Goal: Task Accomplishment & Management: Use online tool/utility

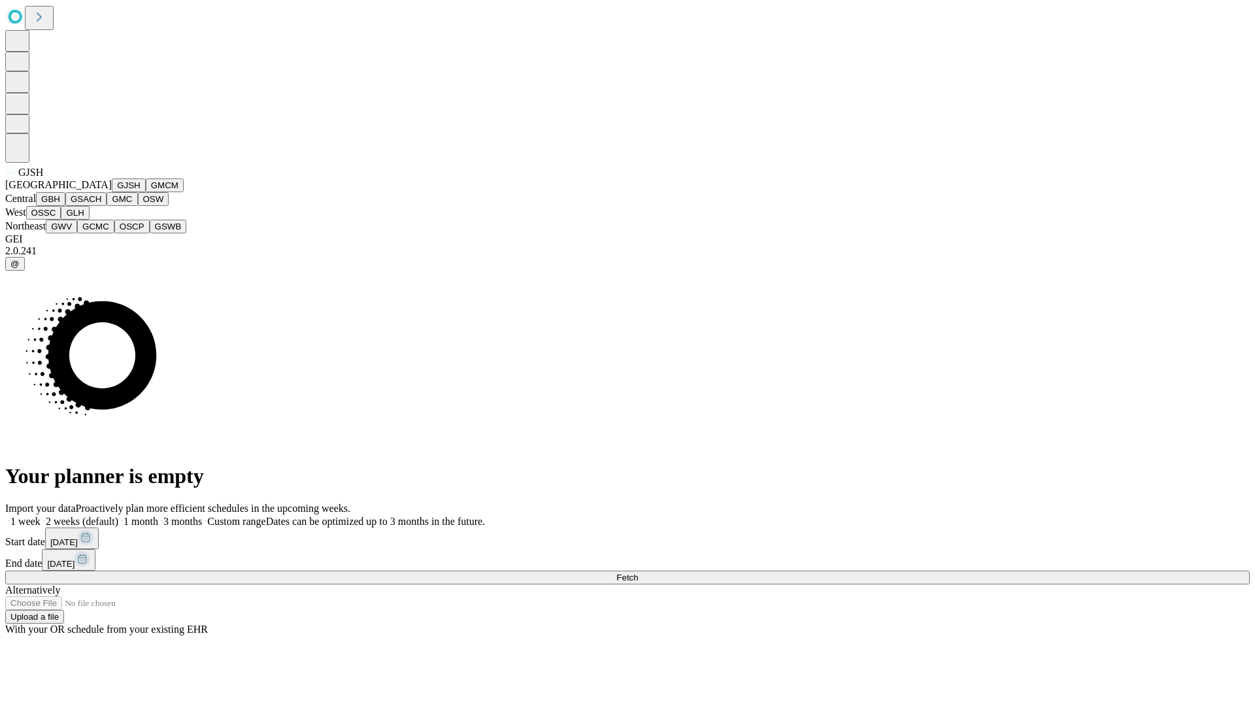
click at [112, 192] on button "GJSH" at bounding box center [129, 185] width 34 height 14
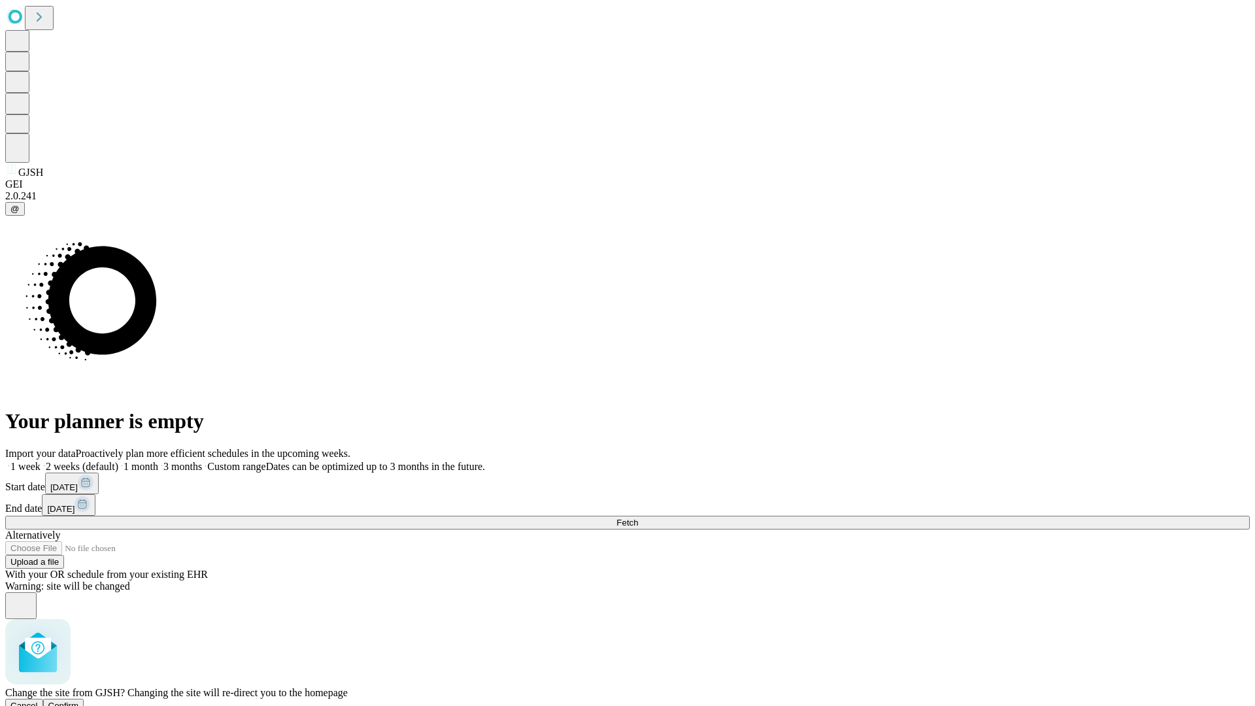
click at [79, 701] on span "Confirm" at bounding box center [63, 706] width 31 height 10
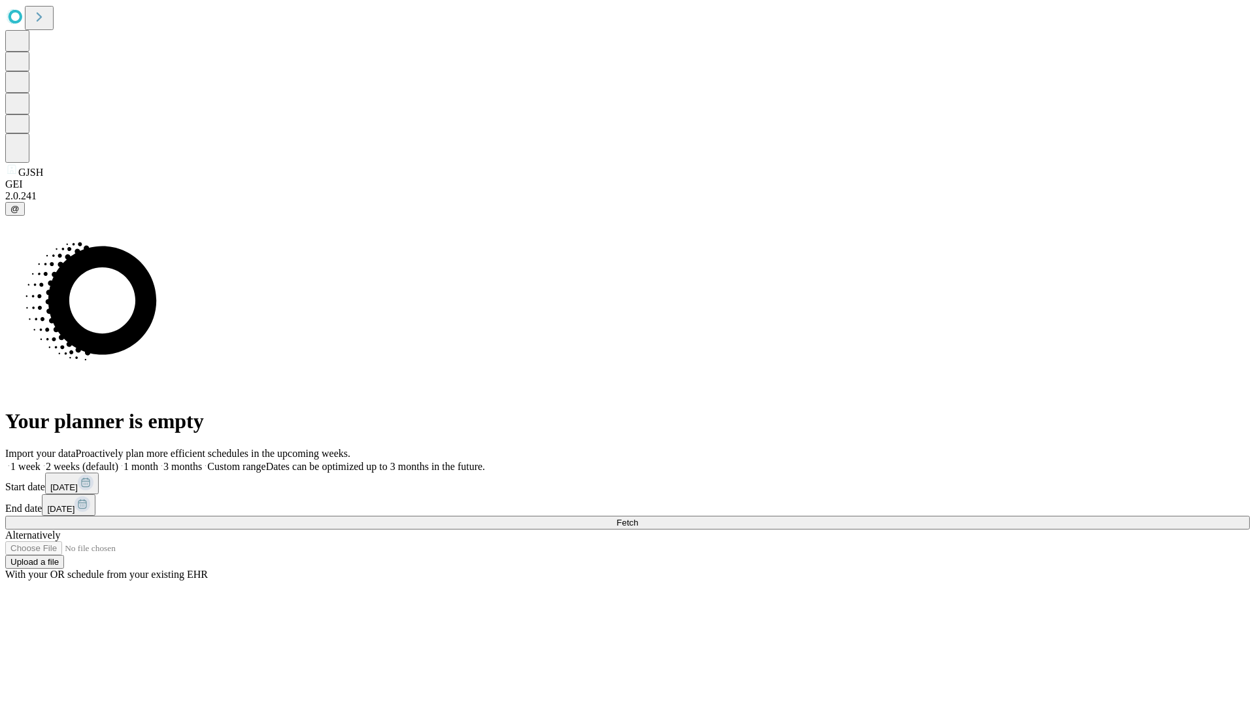
click at [118, 461] on label "2 weeks (default)" at bounding box center [80, 466] width 78 height 11
click at [638, 518] on span "Fetch" at bounding box center [628, 523] width 22 height 10
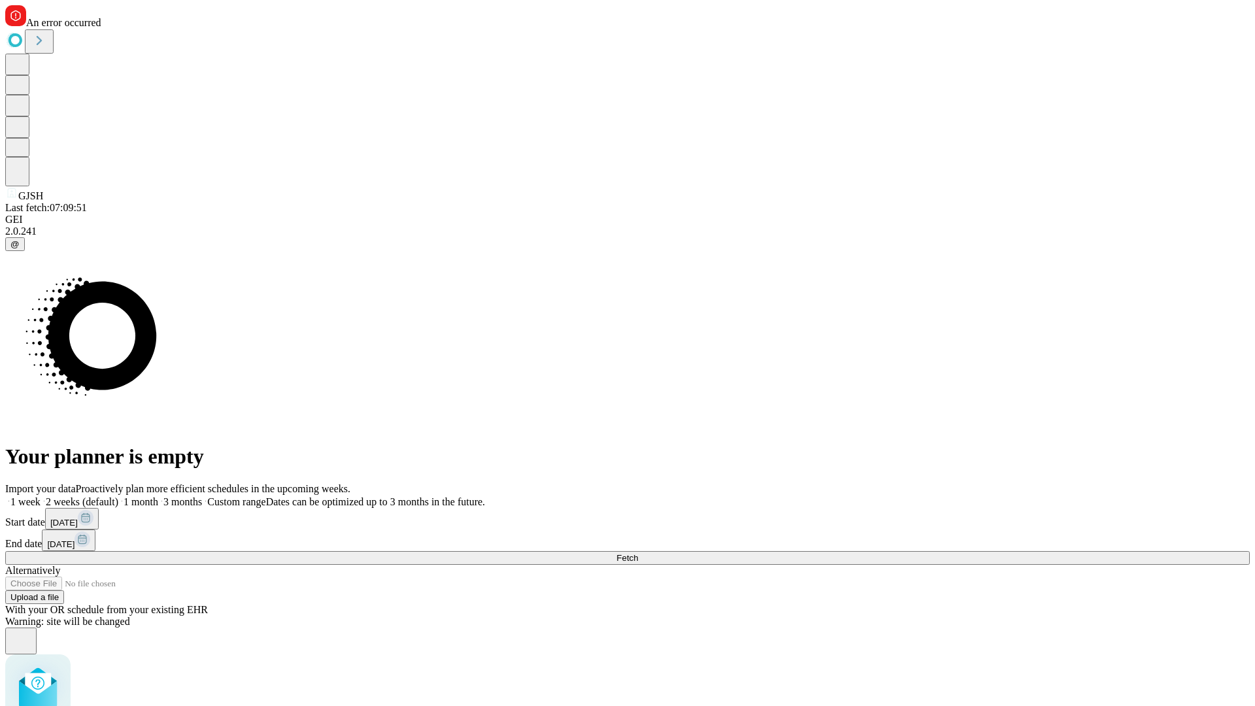
click at [118, 496] on label "2 weeks (default)" at bounding box center [80, 501] width 78 height 11
click at [638, 553] on span "Fetch" at bounding box center [628, 558] width 22 height 10
click at [118, 496] on label "2 weeks (default)" at bounding box center [80, 501] width 78 height 11
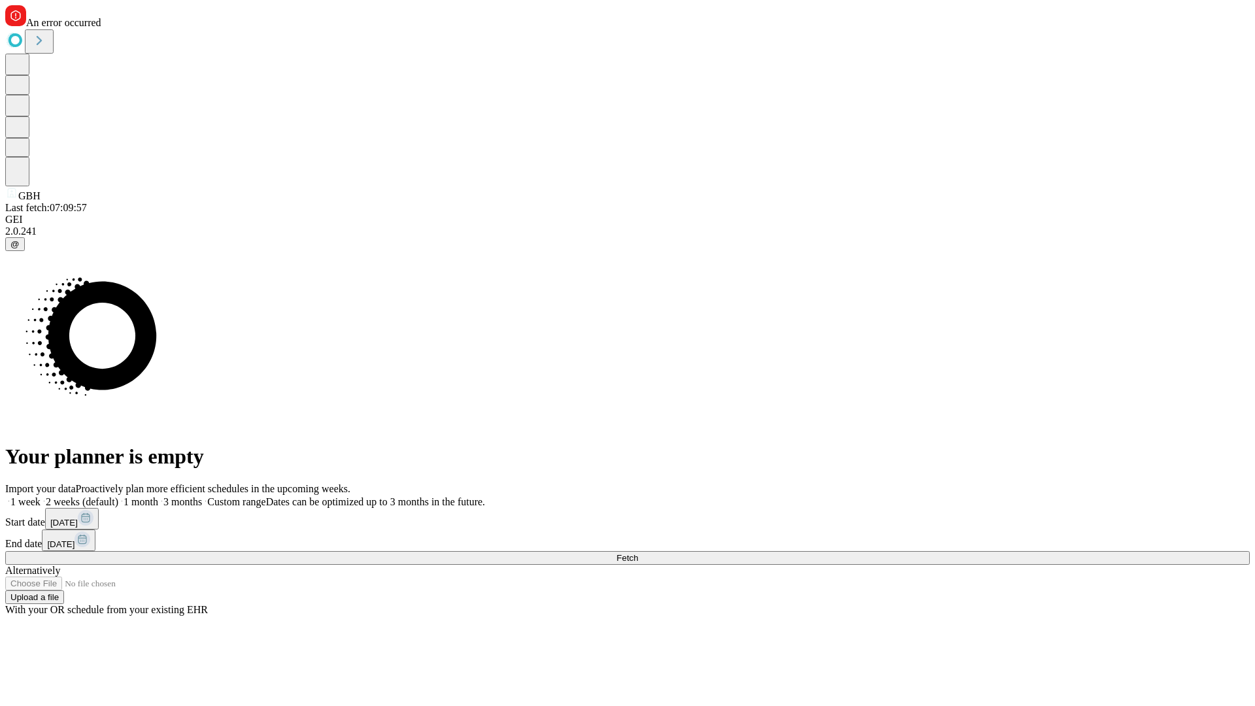
click at [638, 553] on span "Fetch" at bounding box center [628, 558] width 22 height 10
click at [118, 496] on label "2 weeks (default)" at bounding box center [80, 501] width 78 height 11
click at [638, 553] on span "Fetch" at bounding box center [628, 558] width 22 height 10
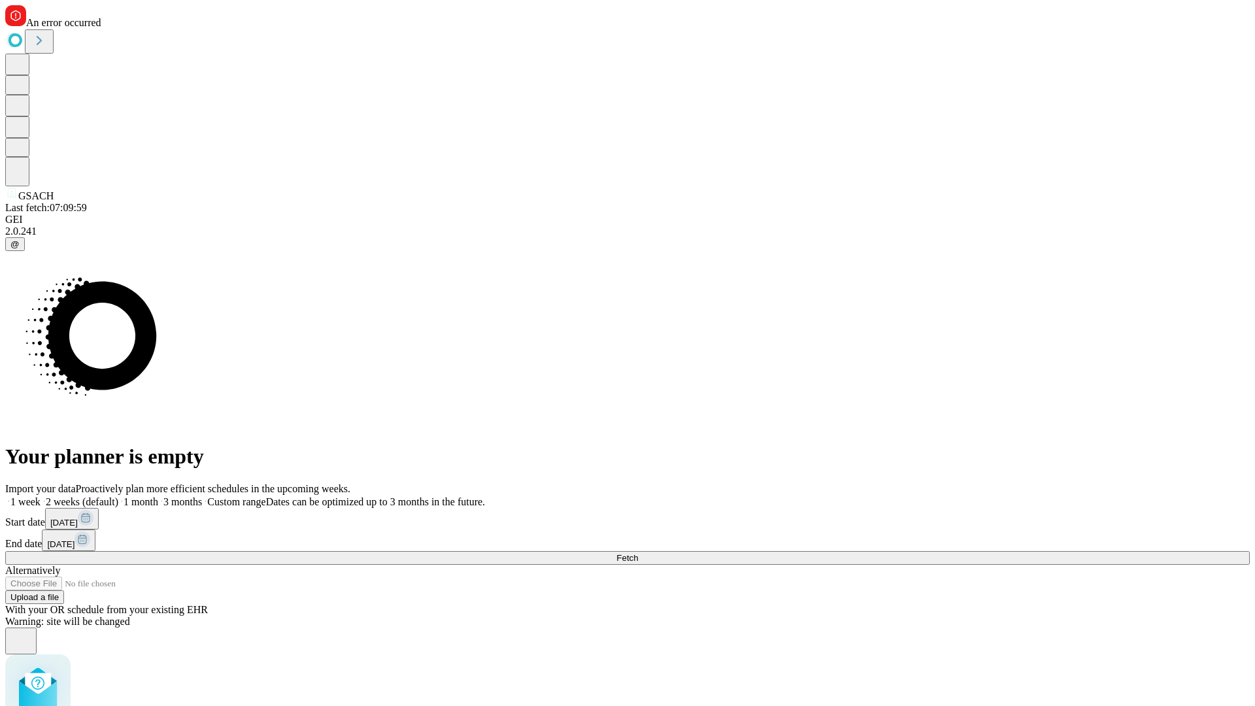
click at [118, 496] on label "2 weeks (default)" at bounding box center [80, 501] width 78 height 11
click at [638, 553] on span "Fetch" at bounding box center [628, 558] width 22 height 10
click at [118, 496] on label "2 weeks (default)" at bounding box center [80, 501] width 78 height 11
click at [638, 553] on span "Fetch" at bounding box center [628, 558] width 22 height 10
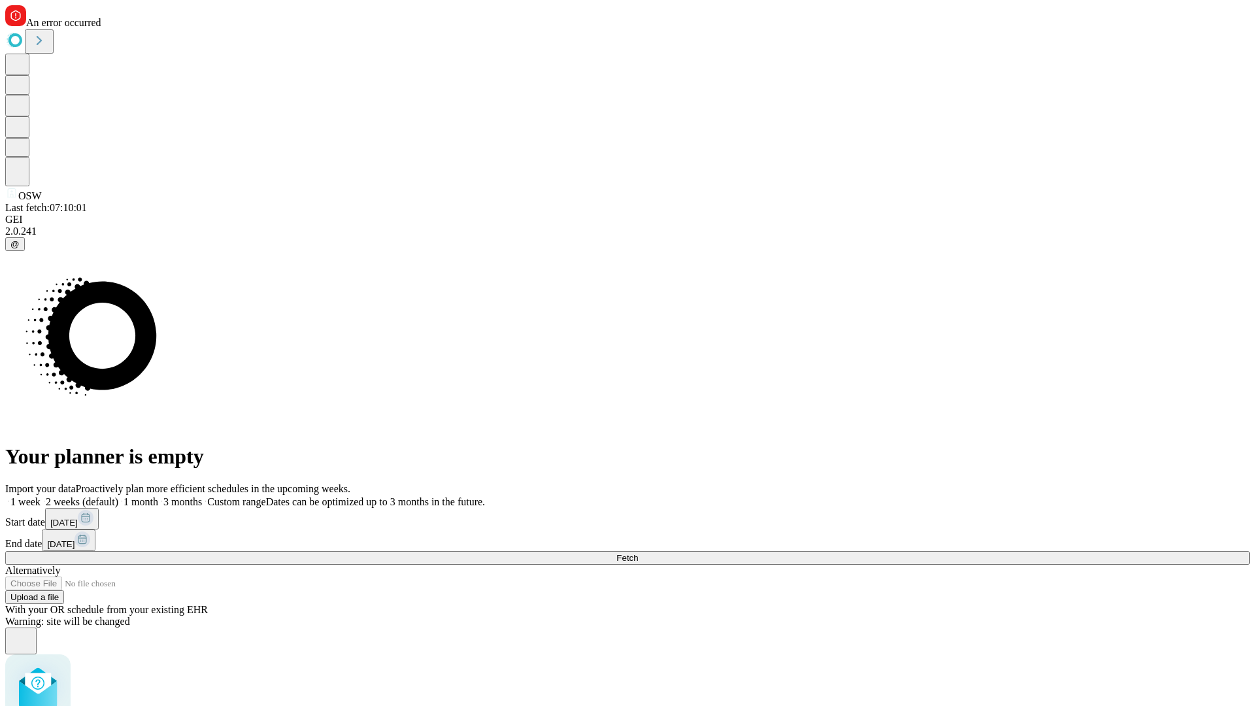
click at [118, 496] on label "2 weeks (default)" at bounding box center [80, 501] width 78 height 11
click at [638, 553] on span "Fetch" at bounding box center [628, 558] width 22 height 10
click at [118, 496] on label "2 weeks (default)" at bounding box center [80, 501] width 78 height 11
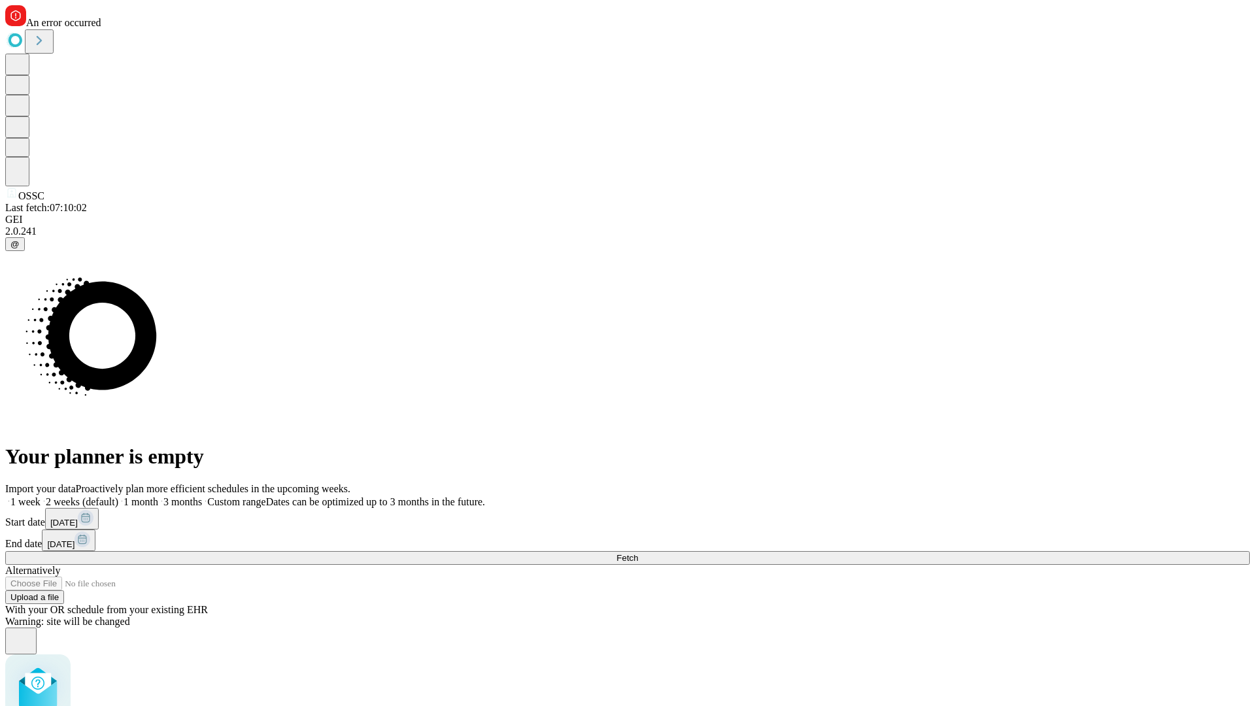
click at [638, 553] on span "Fetch" at bounding box center [628, 558] width 22 height 10
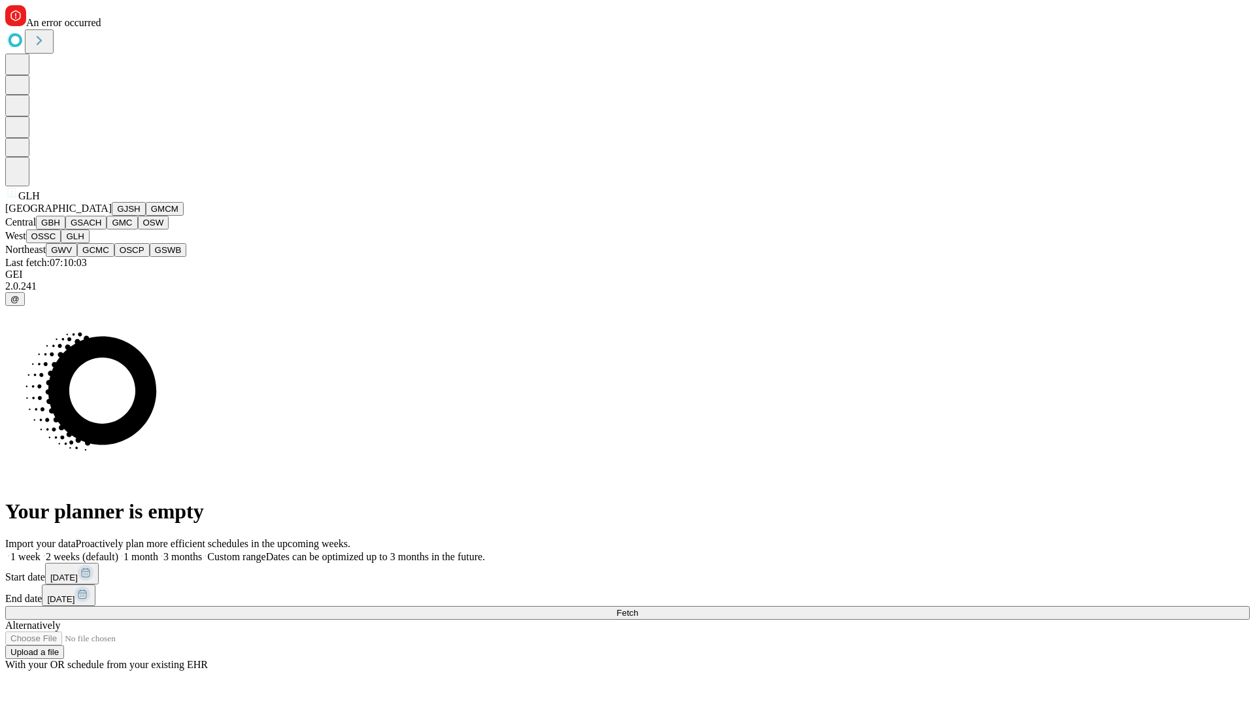
click at [77, 257] on button "GWV" at bounding box center [61, 250] width 31 height 14
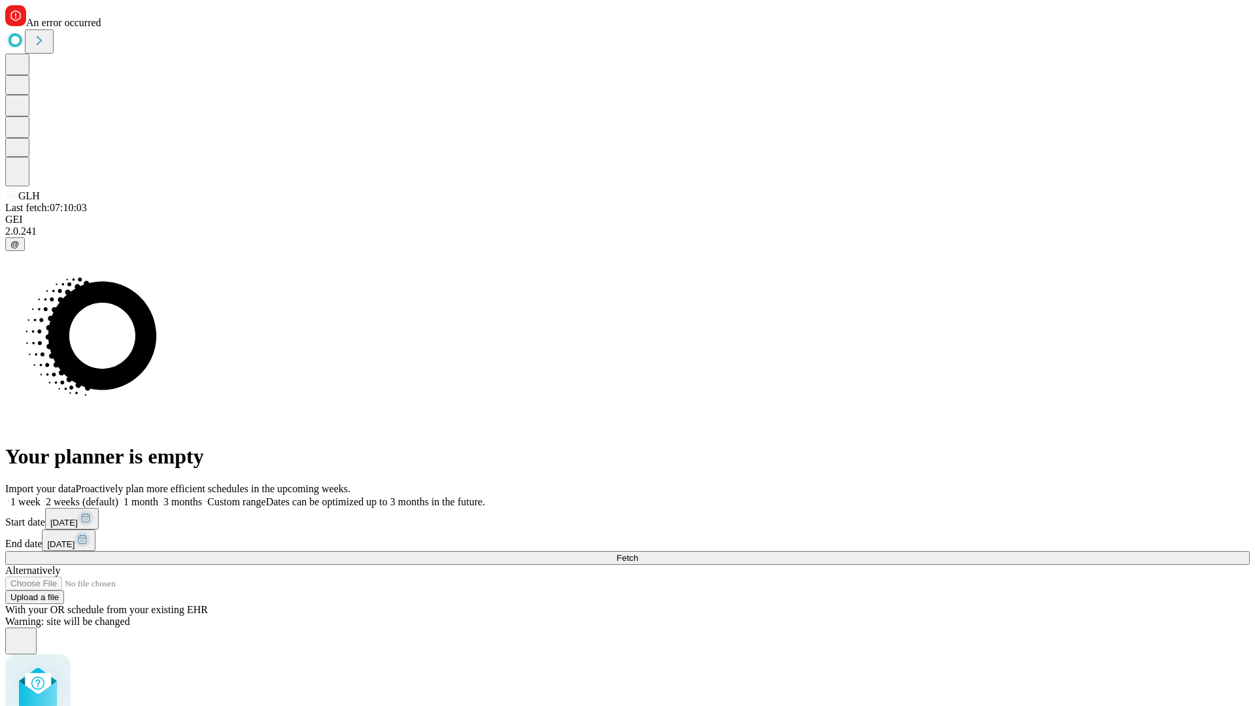
click at [118, 496] on label "2 weeks (default)" at bounding box center [80, 501] width 78 height 11
click at [638, 553] on span "Fetch" at bounding box center [628, 558] width 22 height 10
click at [118, 496] on label "2 weeks (default)" at bounding box center [80, 501] width 78 height 11
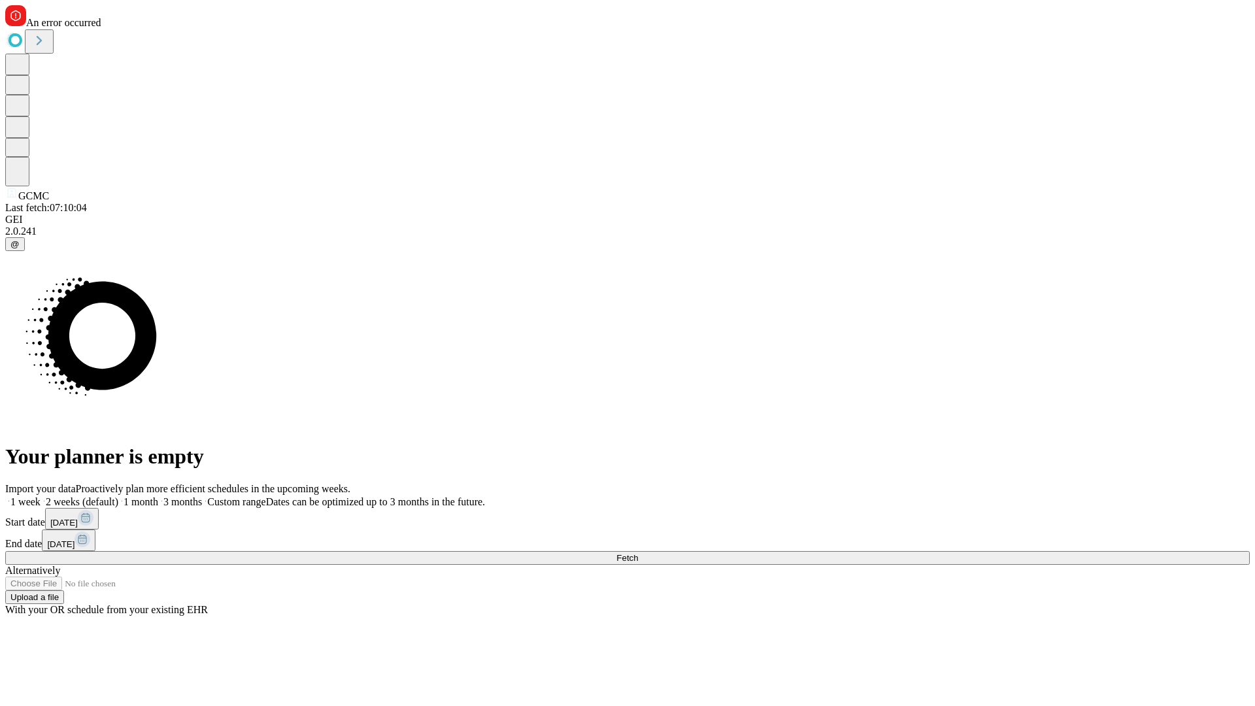
click at [638, 553] on span "Fetch" at bounding box center [628, 558] width 22 height 10
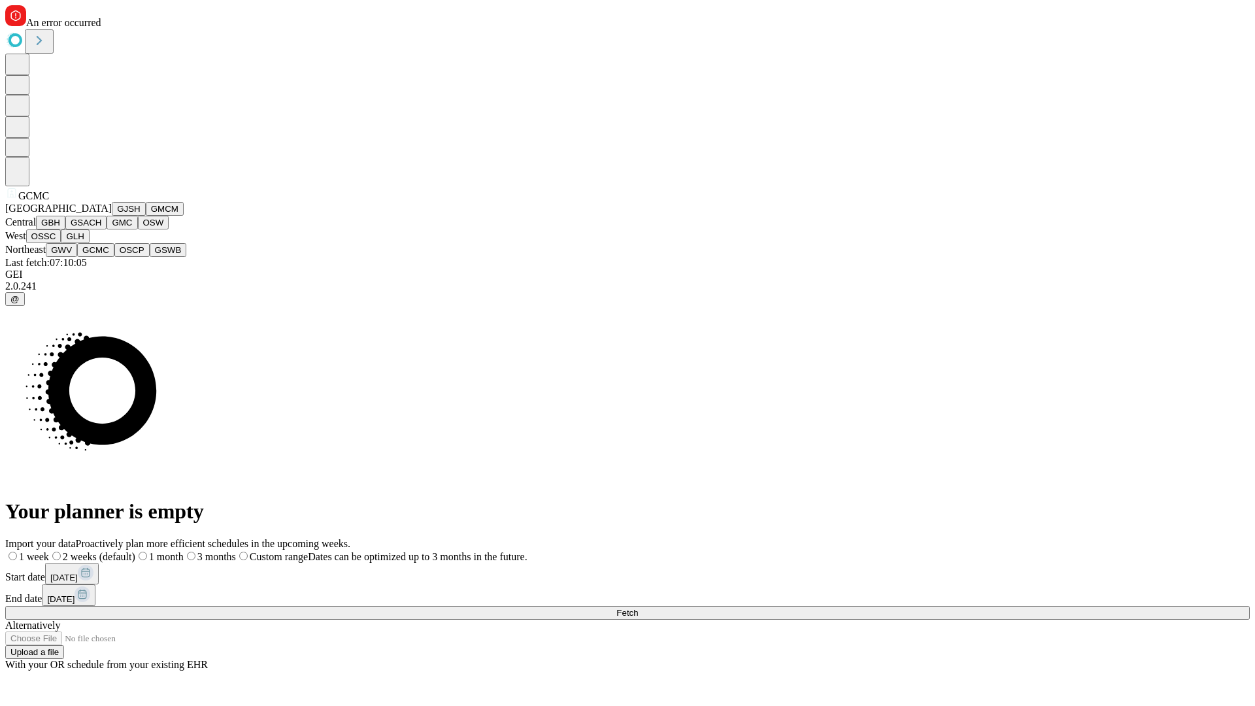
click at [114, 257] on button "OSCP" at bounding box center [131, 250] width 35 height 14
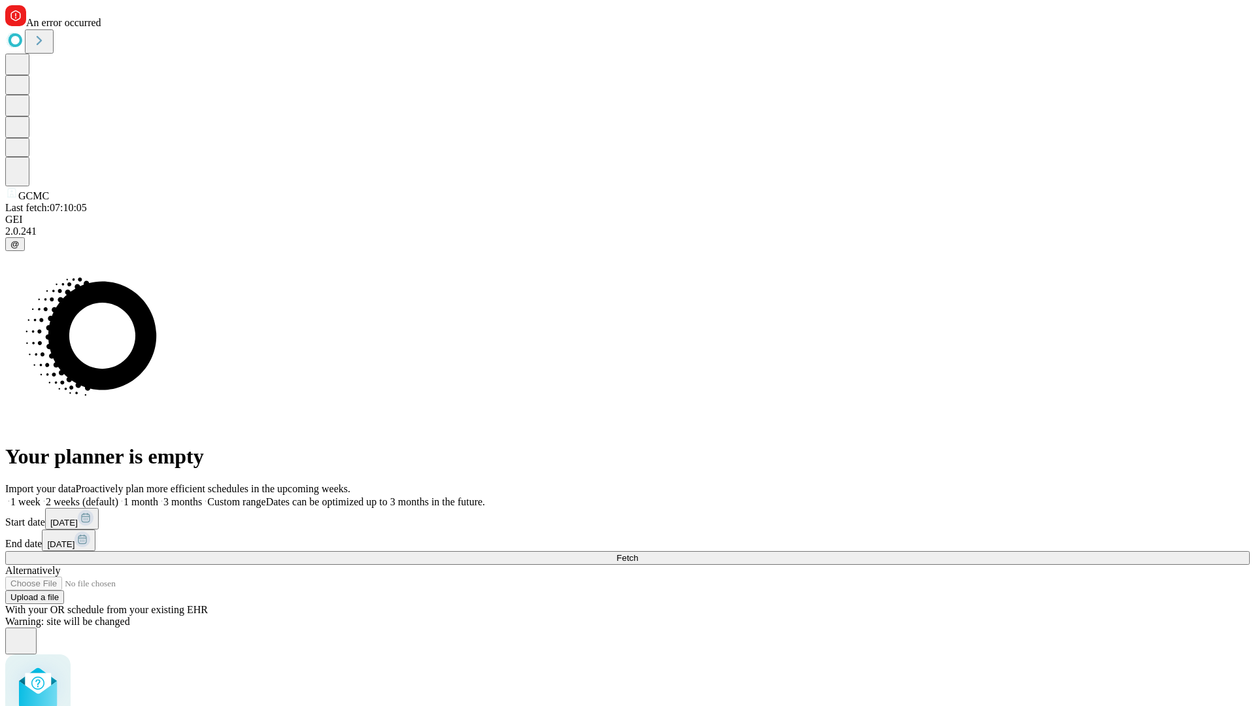
click at [118, 496] on label "2 weeks (default)" at bounding box center [80, 501] width 78 height 11
click at [638, 553] on span "Fetch" at bounding box center [628, 558] width 22 height 10
click at [118, 496] on label "2 weeks (default)" at bounding box center [80, 501] width 78 height 11
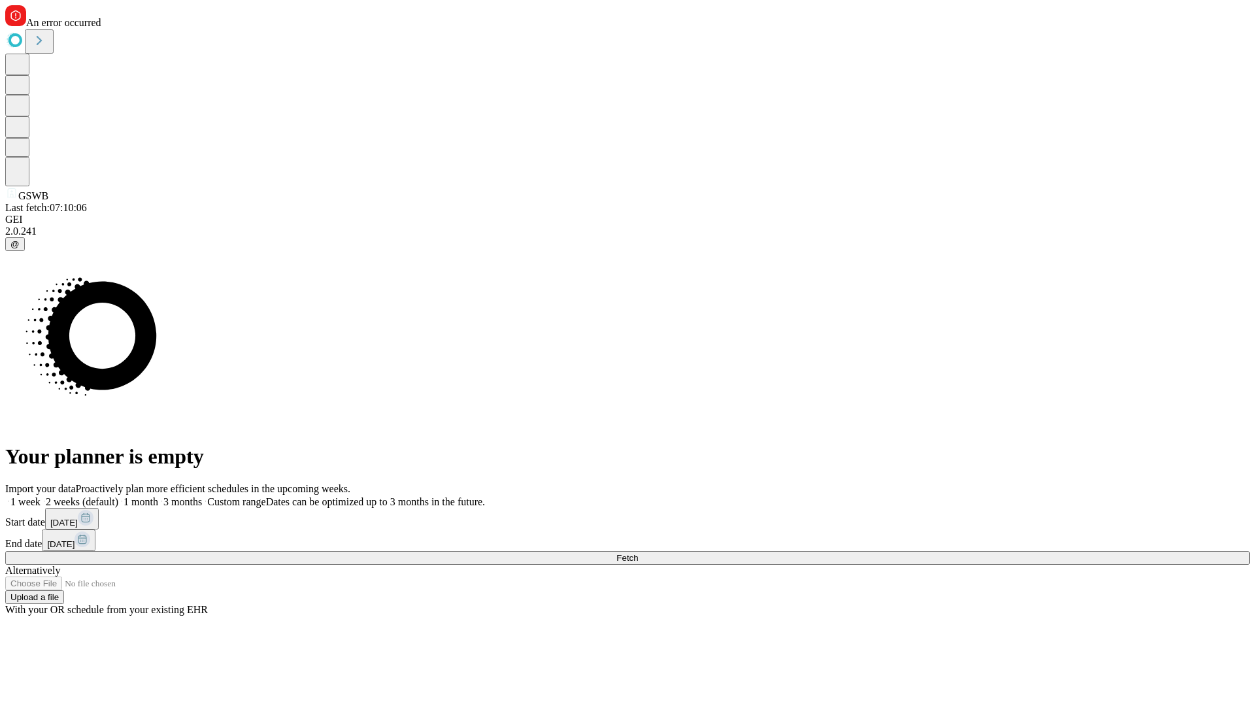
click at [638, 553] on span "Fetch" at bounding box center [628, 558] width 22 height 10
